Goal: Task Accomplishment & Management: Complete application form

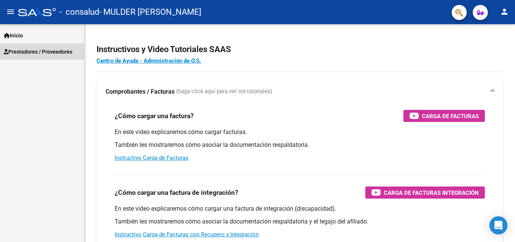
click at [41, 50] on span "Prestadores / Proveedores" at bounding box center [38, 52] width 69 height 8
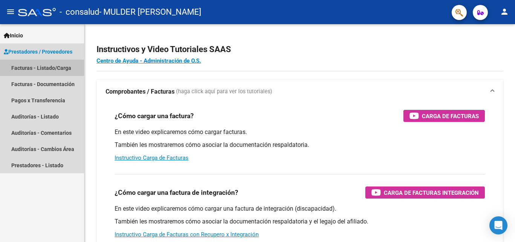
click at [40, 72] on link "Facturas - Listado/Carga" at bounding box center [42, 68] width 84 height 16
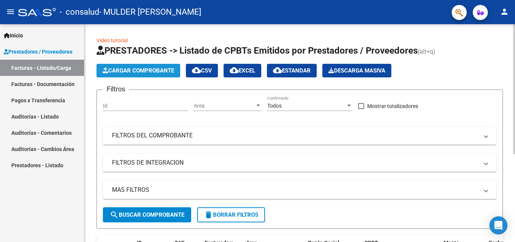
click at [127, 68] on span "Cargar Comprobante" at bounding box center [139, 70] width 72 height 7
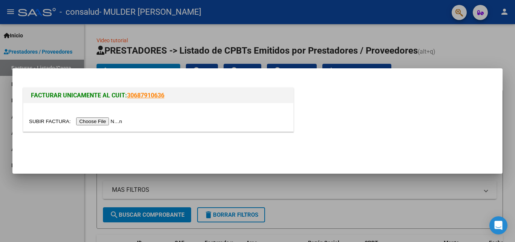
click at [102, 121] on input "file" at bounding box center [76, 121] width 95 height 8
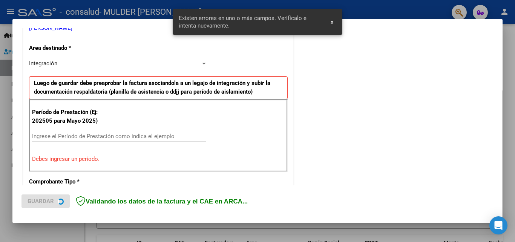
scroll to position [170, 0]
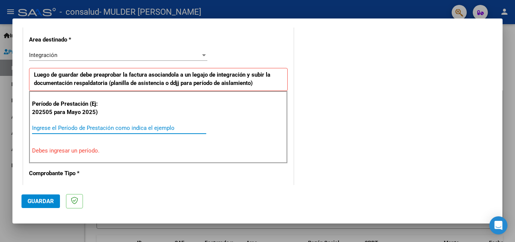
click at [106, 129] on input "Ingrese el Período de Prestación como indica el ejemplo" at bounding box center [119, 127] width 174 height 7
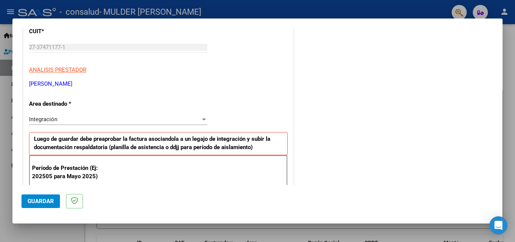
scroll to position [121, 0]
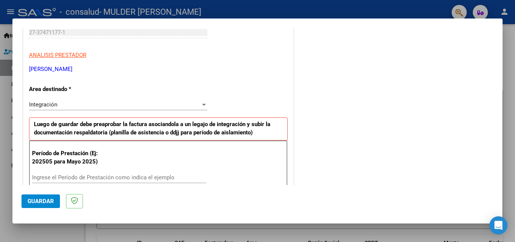
click at [104, 178] on input "Ingrese el Período de Prestación como indica el ejemplo" at bounding box center [119, 177] width 174 height 7
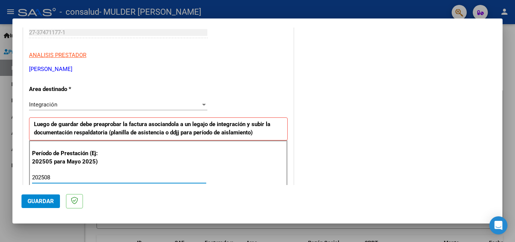
type input "202508"
click at [221, 199] on mat-dialog-actions "Guardar" at bounding box center [257, 200] width 472 height 30
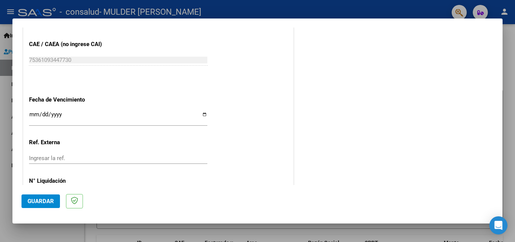
scroll to position [483, 0]
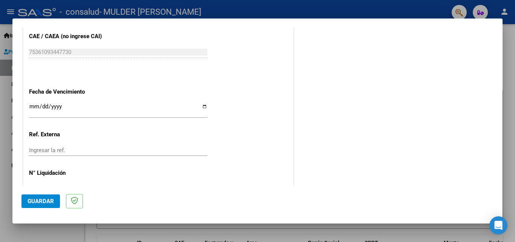
click at [40, 105] on input "Ingresar la fecha" at bounding box center [118, 109] width 178 height 12
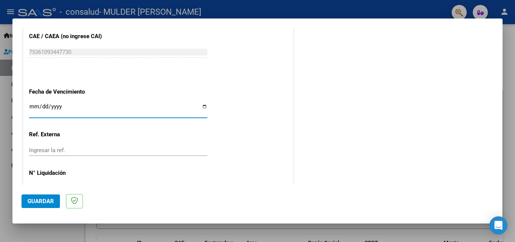
click at [31, 105] on input "Ingresar la fecha" at bounding box center [118, 109] width 178 height 12
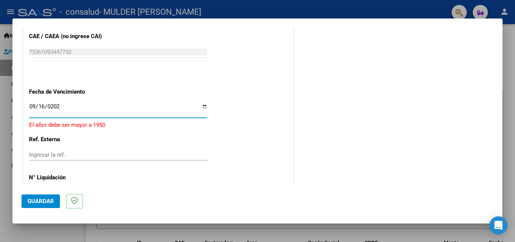
type input "[DATE]"
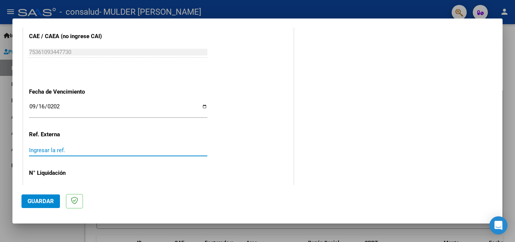
click at [52, 152] on input "Ingresar la ref." at bounding box center [118, 150] width 178 height 7
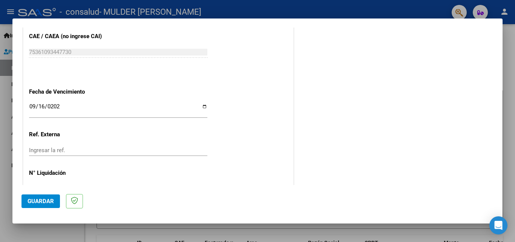
click at [105, 160] on div "Ingresar la ref." at bounding box center [118, 153] width 178 height 18
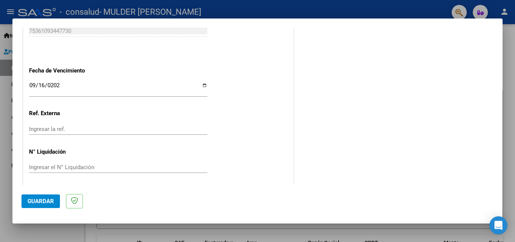
scroll to position [506, 0]
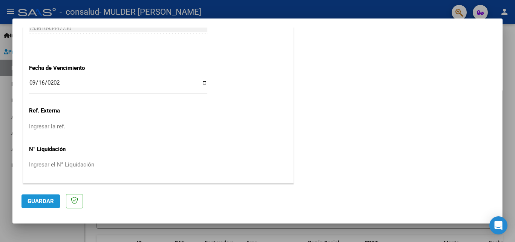
click at [34, 200] on span "Guardar" at bounding box center [41, 201] width 26 height 7
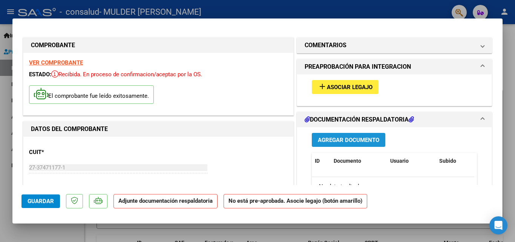
click at [357, 136] on span "Agregar Documento" at bounding box center [348, 139] width 61 height 7
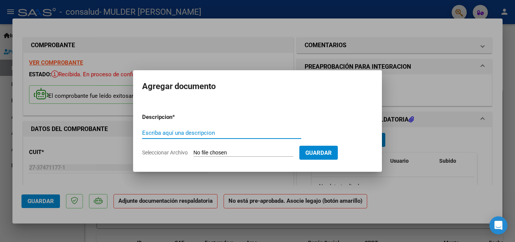
click at [173, 131] on input "Escriba aquí una descripcion" at bounding box center [221, 132] width 159 height 7
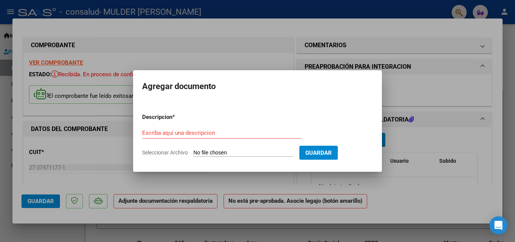
click at [212, 151] on input "Seleccionar Archivo" at bounding box center [243, 152] width 100 height 7
type input "C:\fakepath\MULDER [PERSON_NAME] FA 02 - 089 - DOCUMENTACION (2).pdf"
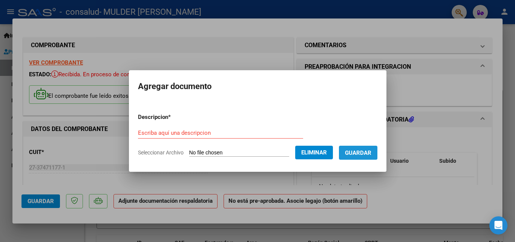
click at [371, 154] on span "Guardar" at bounding box center [358, 152] width 26 height 7
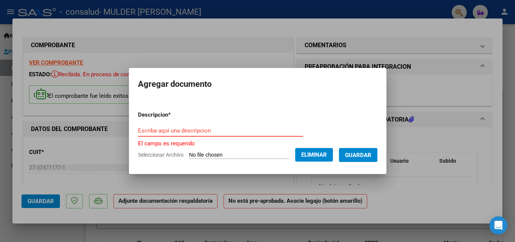
click at [265, 132] on input "Escriba aquí una descripcion" at bounding box center [220, 130] width 165 height 7
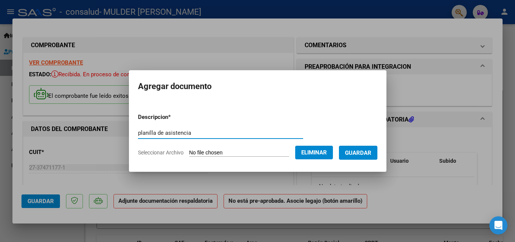
type input "planilla de asistencia"
click at [371, 151] on span "Guardar" at bounding box center [358, 152] width 26 height 7
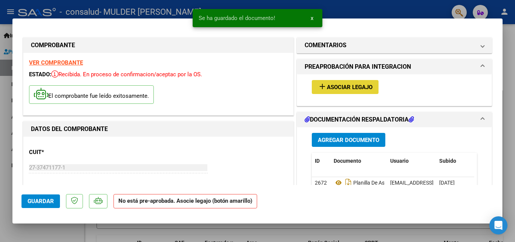
click at [343, 82] on button "add Asociar Legajo" at bounding box center [345, 87] width 67 height 14
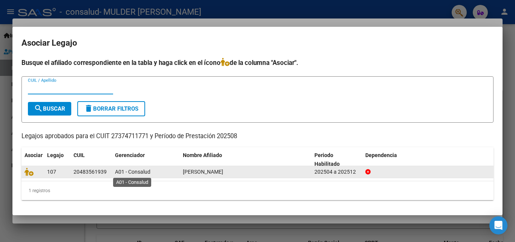
click at [137, 172] on span "A01 - Consalud" at bounding box center [132, 172] width 35 height 6
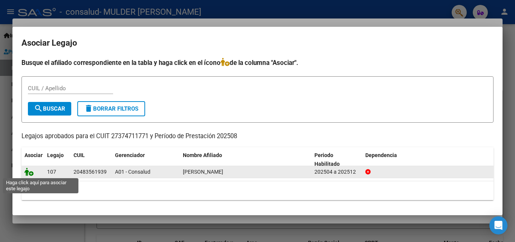
click at [32, 173] on icon at bounding box center [29, 171] width 9 height 8
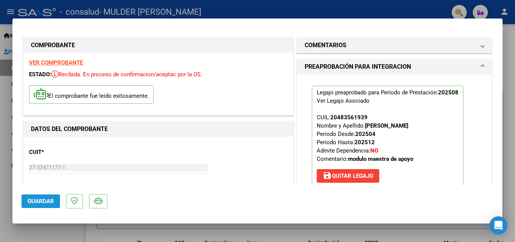
click at [30, 198] on span "Guardar" at bounding box center [41, 201] width 26 height 7
click at [391, 8] on div at bounding box center [257, 121] width 515 height 242
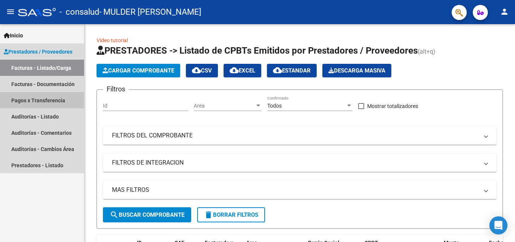
click at [39, 101] on link "Pagos x Transferencia" at bounding box center [42, 100] width 84 height 16
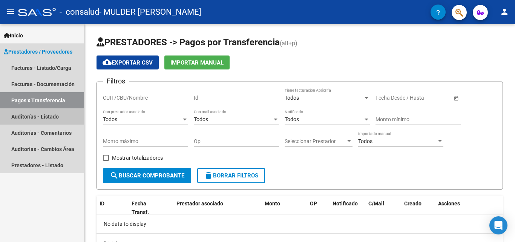
click at [41, 119] on link "Auditorías - Listado" at bounding box center [42, 116] width 84 height 16
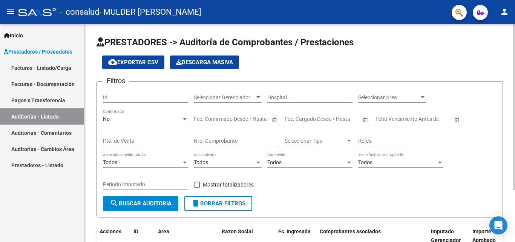
click at [90, 208] on div "PRESTADORES -> Auditoría de Comprobantes / Prestaciones cloud_download Exportar…" at bounding box center [299, 166] width 431 height 285
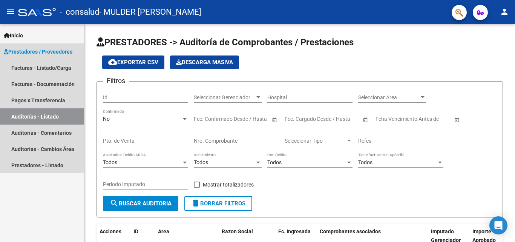
click at [39, 52] on span "Prestadores / Proveedores" at bounding box center [38, 52] width 69 height 8
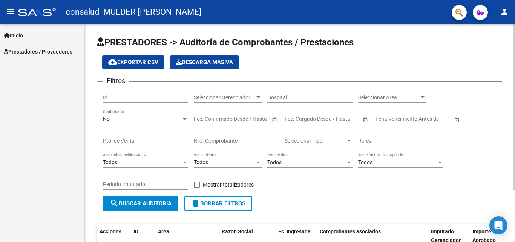
click at [92, 192] on div "PRESTADORES -> Auditoría de Comprobantes / Prestaciones cloud_download Exportar…" at bounding box center [299, 166] width 431 height 285
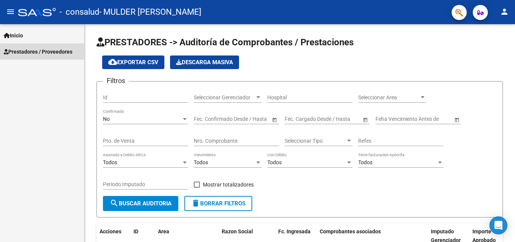
click at [32, 51] on span "Prestadores / Proveedores" at bounding box center [38, 52] width 69 height 8
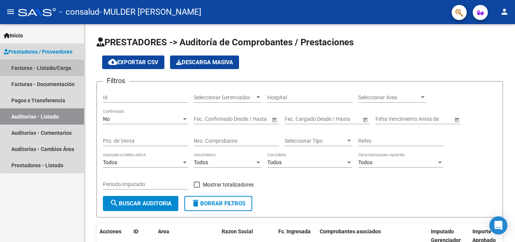
click at [36, 67] on link "Facturas - Listado/Carga" at bounding box center [42, 68] width 84 height 16
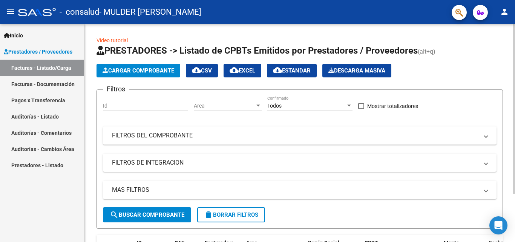
click at [92, 193] on div "Video tutorial PRESTADORES -> Listado de CPBTs Emitidos por Prestadores / Prove…" at bounding box center [299, 213] width 431 height 378
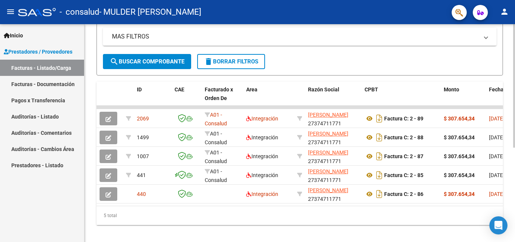
scroll to position [151, 0]
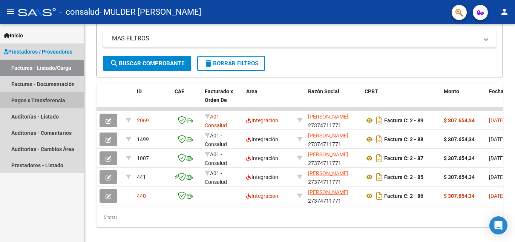
click at [45, 98] on link "Pagos x Transferencia" at bounding box center [42, 100] width 84 height 16
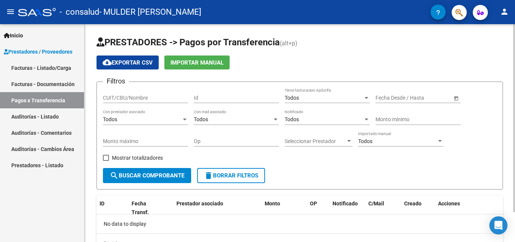
click at [125, 92] on div "CUIT/CBU/Nombre" at bounding box center [145, 95] width 85 height 15
click at [135, 176] on span "search Buscar Comprobante" at bounding box center [147, 175] width 75 height 7
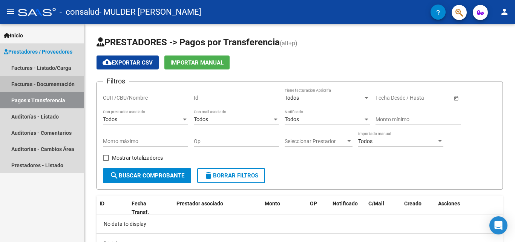
click at [44, 82] on link "Facturas - Documentación" at bounding box center [42, 84] width 84 height 16
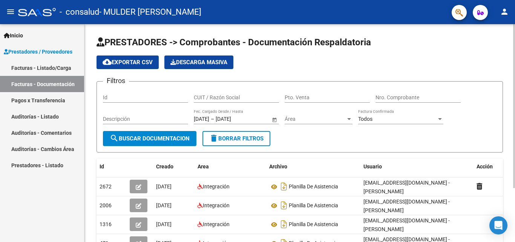
click at [92, 209] on div "PRESTADORES -> Comprobantes - Documentación Respaldatoria cloud_download Export…" at bounding box center [299, 170] width 431 height 293
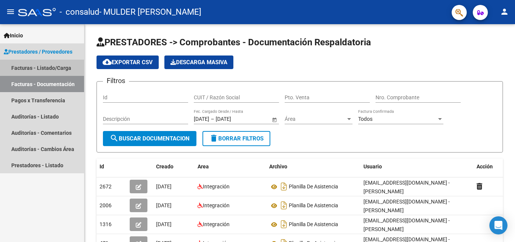
click at [56, 61] on link "Facturas - Listado/Carga" at bounding box center [42, 68] width 84 height 16
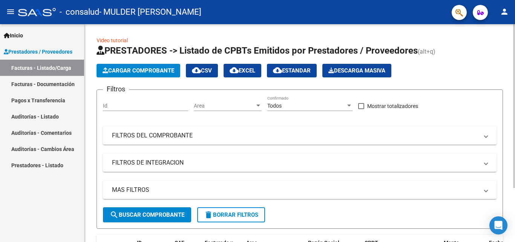
click at [91, 180] on div "Video tutorial PRESTADORES -> Listado de CPBTs Emitidos por Prestadores / Prove…" at bounding box center [299, 213] width 431 height 378
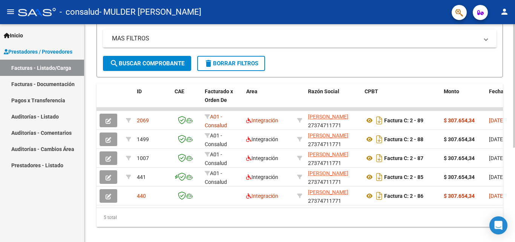
scroll to position [136, 0]
